Goal: Transaction & Acquisition: Purchase product/service

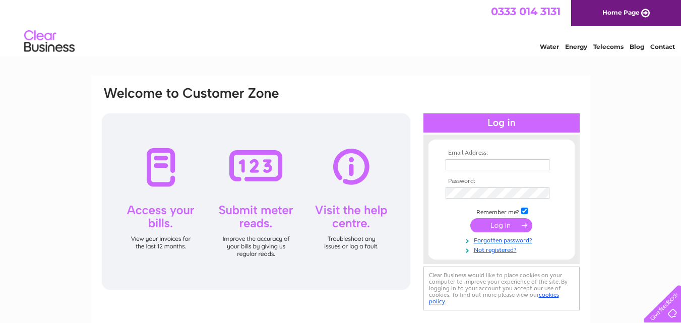
click at [514, 162] on input "text" at bounding box center [498, 164] width 104 height 11
type input "[EMAIL_ADDRESS][DOMAIN_NAME]"
click at [470, 219] on input "submit" at bounding box center [501, 226] width 62 height 14
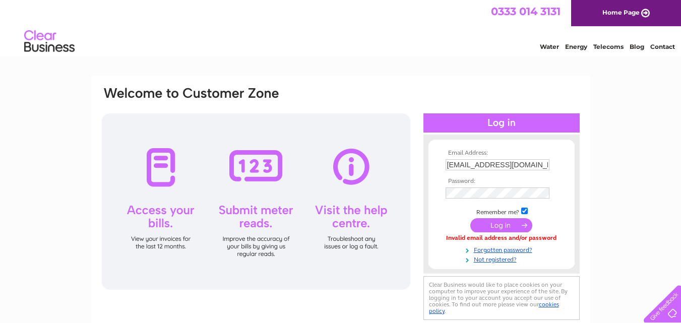
click at [535, 165] on input "bellshillautos@live.co.uk" at bounding box center [498, 164] width 104 height 11
type input "b"
click at [518, 166] on input "text" at bounding box center [498, 165] width 105 height 12
type input "helen-1967@hotmail.co.uk"
click at [504, 226] on input "submit" at bounding box center [501, 226] width 62 height 14
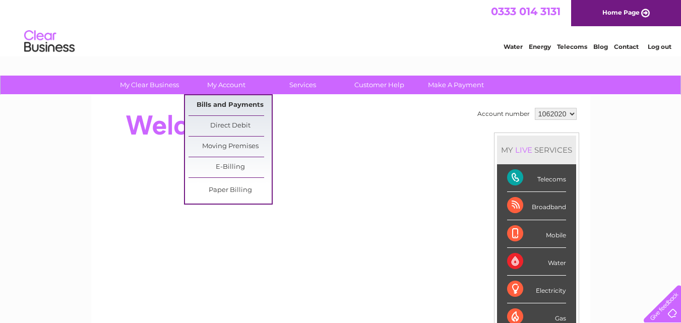
click at [247, 104] on link "Bills and Payments" at bounding box center [230, 105] width 83 height 20
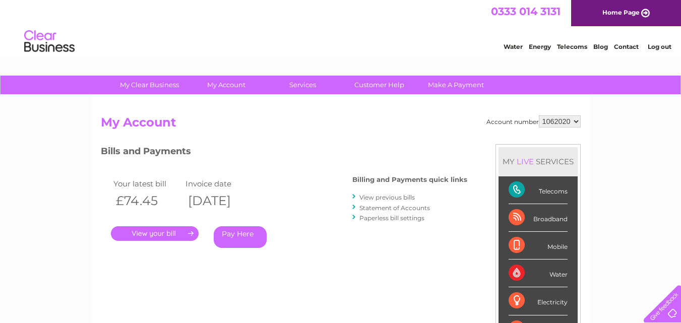
click at [379, 208] on link "Statement of Accounts" at bounding box center [395, 208] width 71 height 8
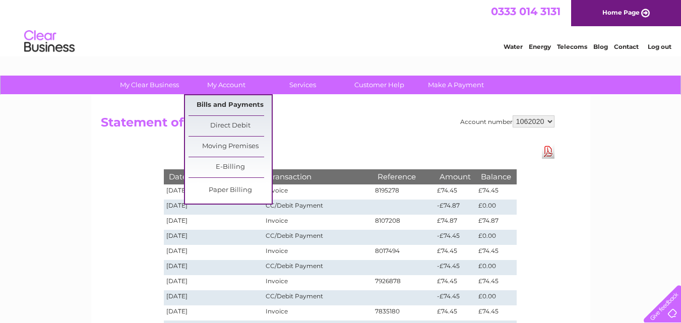
click at [227, 103] on link "Bills and Payments" at bounding box center [230, 105] width 83 height 20
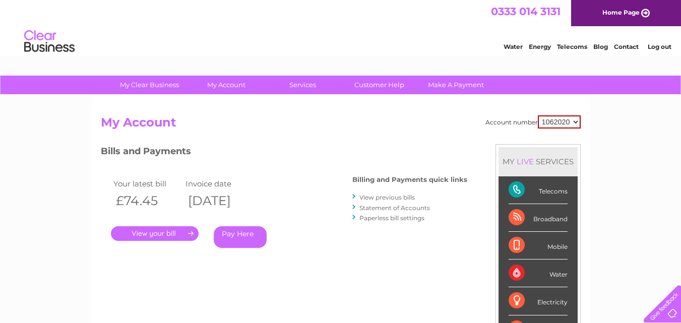
click at [164, 231] on link "." at bounding box center [155, 233] width 88 height 15
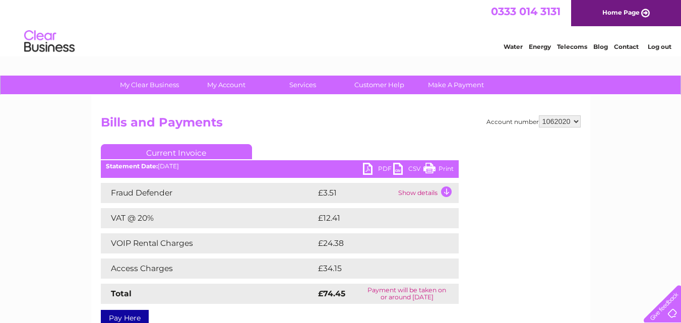
click at [381, 170] on link "PDF" at bounding box center [378, 170] width 30 height 15
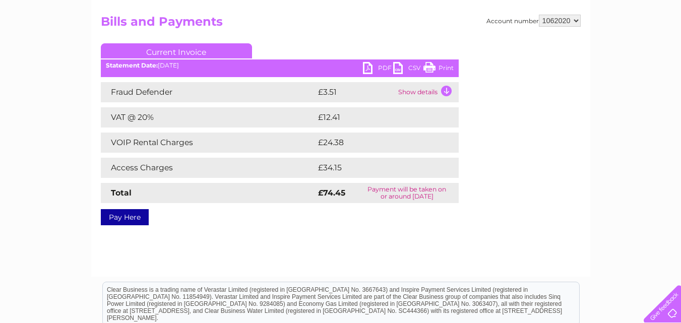
scroll to position [135, 0]
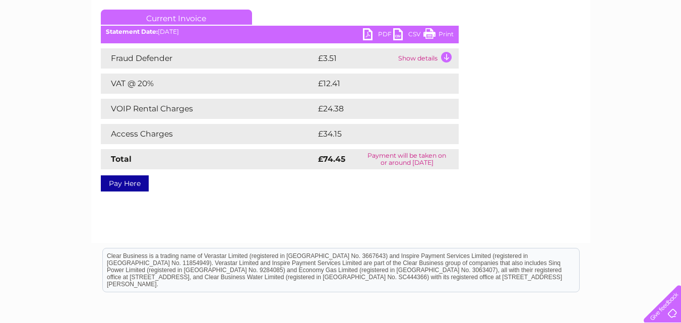
click at [125, 188] on link "Pay Here" at bounding box center [125, 183] width 48 height 16
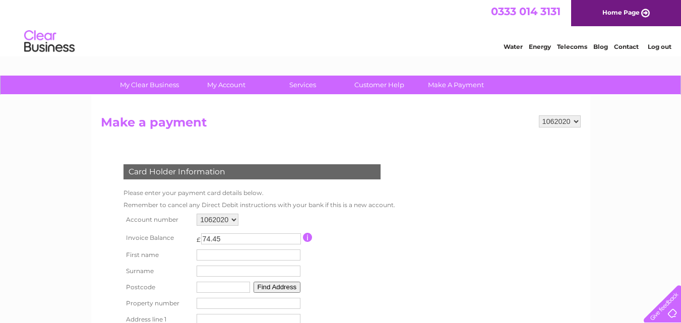
click at [252, 259] on input "text" at bounding box center [249, 255] width 104 height 11
type input "Helen"
type input "Lowdon"
type input "ML1 5HR"
type input "351"
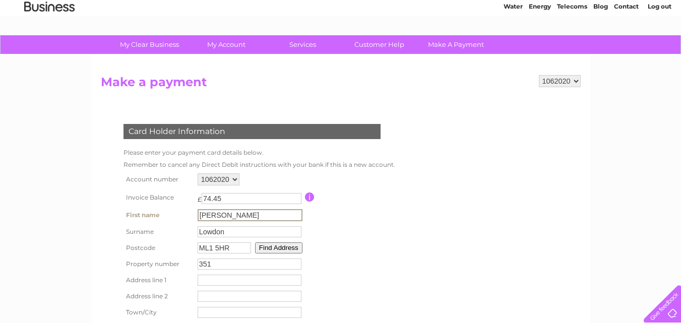
scroll to position [114, 0]
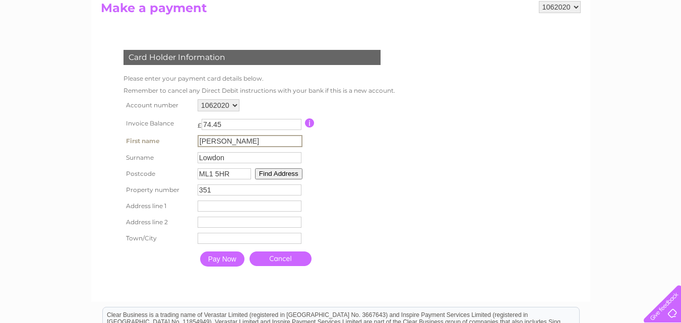
click at [256, 207] on input "text" at bounding box center [250, 206] width 104 height 11
type input "351 High Street"
type input "Newarthill"
type input "Motherwell"
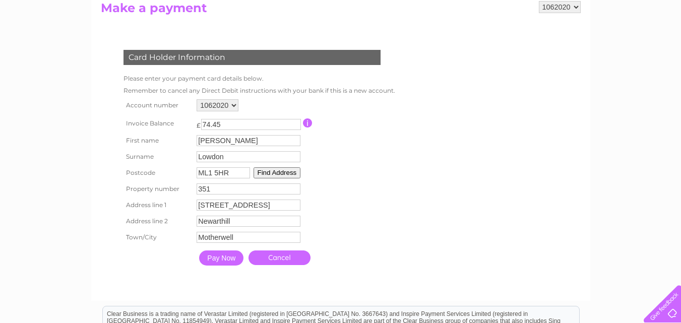
click at [221, 261] on input "Pay Now" at bounding box center [221, 258] width 44 height 15
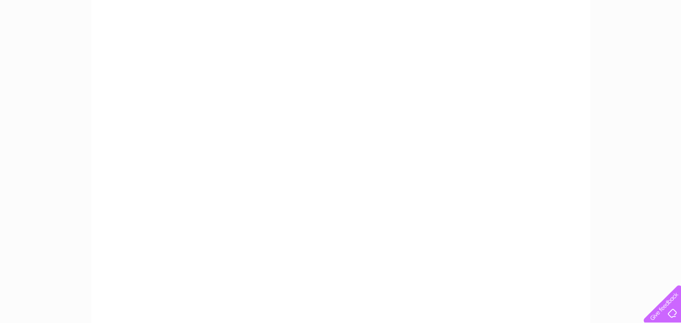
scroll to position [282, 0]
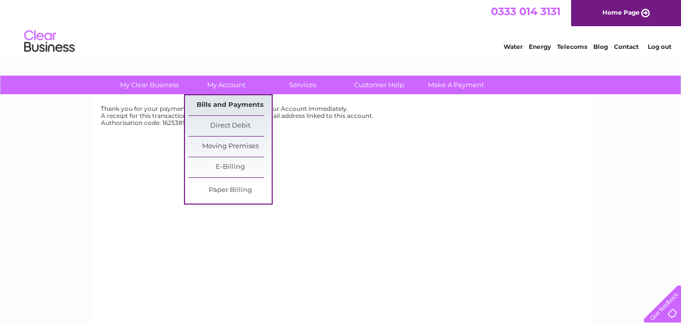
click at [236, 104] on link "Bills and Payments" at bounding box center [230, 105] width 83 height 20
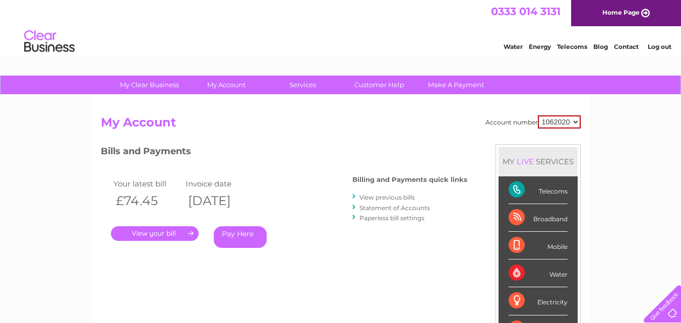
click at [402, 208] on link "Statement of Accounts" at bounding box center [395, 208] width 71 height 8
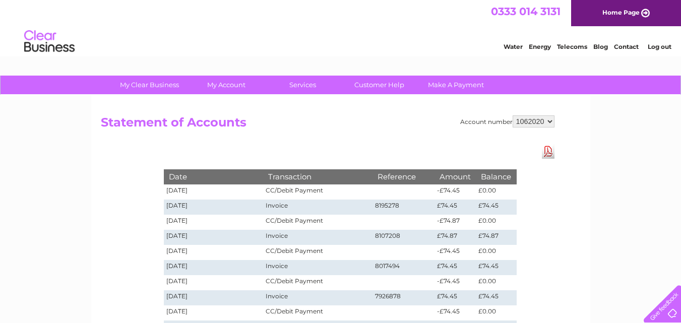
click at [664, 46] on link "Log out" at bounding box center [660, 47] width 24 height 8
